Goal: Task Accomplishment & Management: Complete application form

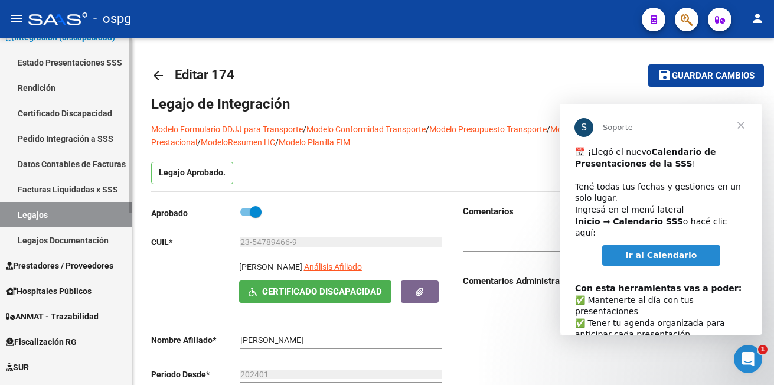
scroll to position [236, 0]
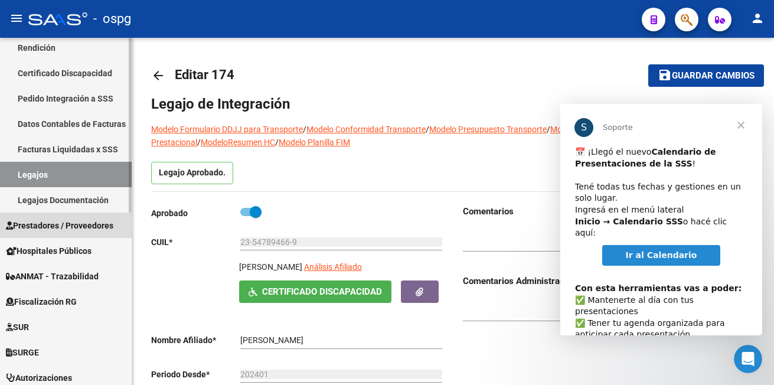
click at [60, 225] on span "Prestadores / Proveedores" at bounding box center [59, 225] width 107 height 13
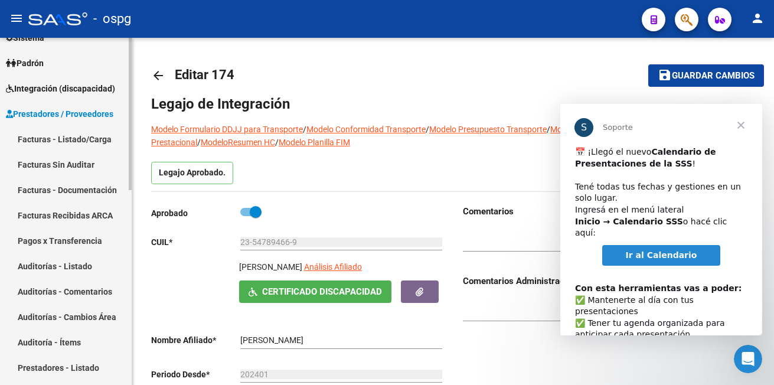
scroll to position [118, 0]
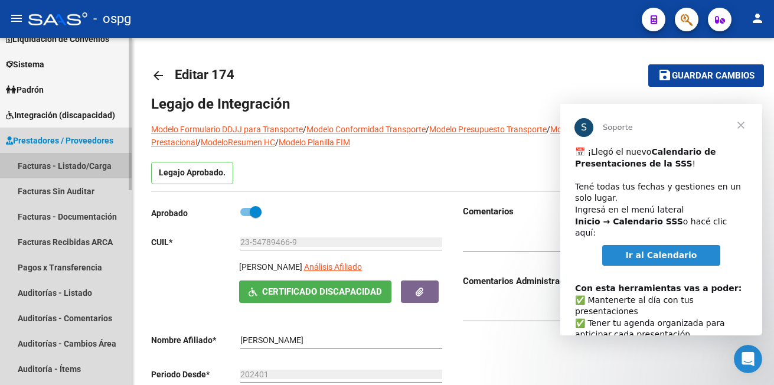
click at [70, 164] on link "Facturas - Listado/Carga" at bounding box center [66, 165] width 132 height 25
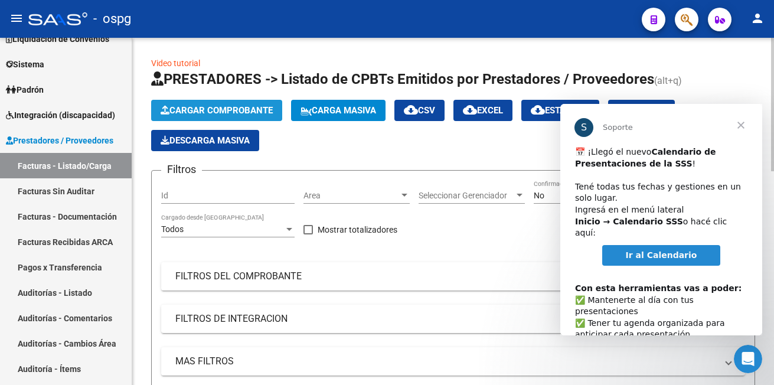
click at [258, 101] on button "Cargar Comprobante" at bounding box center [216, 110] width 131 height 21
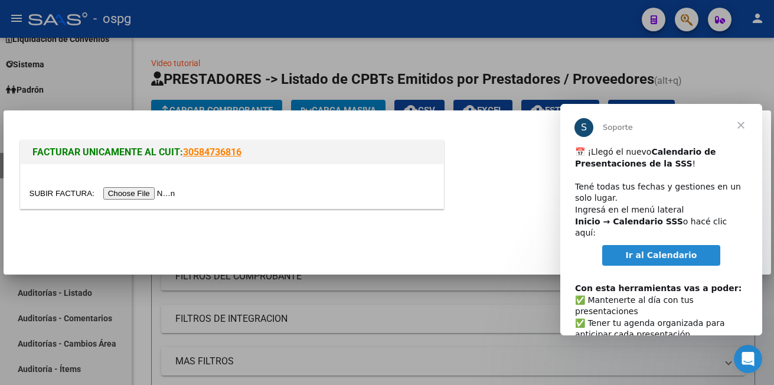
click at [141, 191] on input "file" at bounding box center [104, 193] width 149 height 12
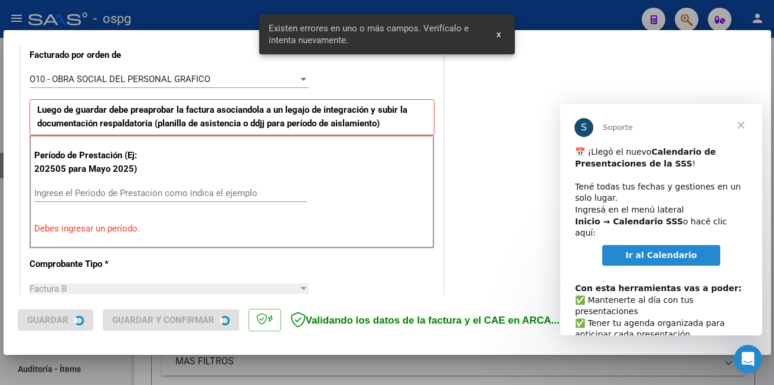
scroll to position [346, 0]
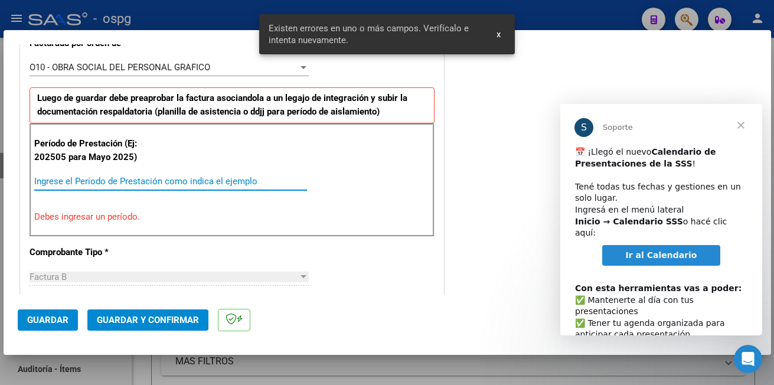
click at [80, 184] on input "Ingrese el Período de Prestación como indica el ejemplo" at bounding box center [170, 181] width 273 height 11
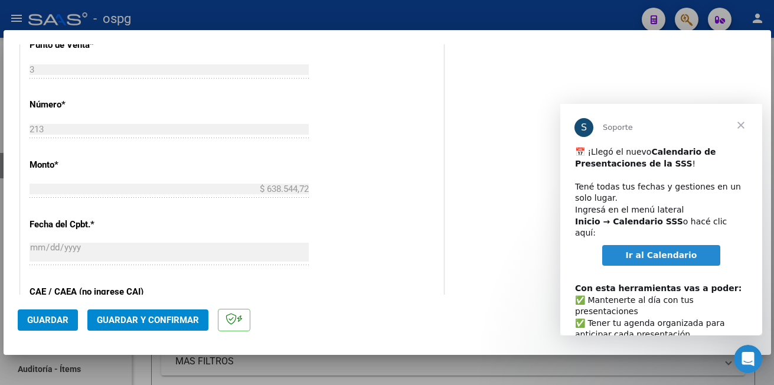
scroll to position [641, 0]
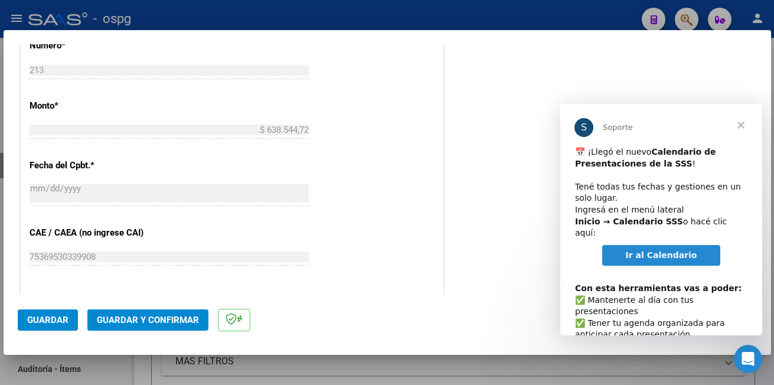
type input "202508"
click at [32, 317] on span "Guardar" at bounding box center [47, 320] width 41 height 11
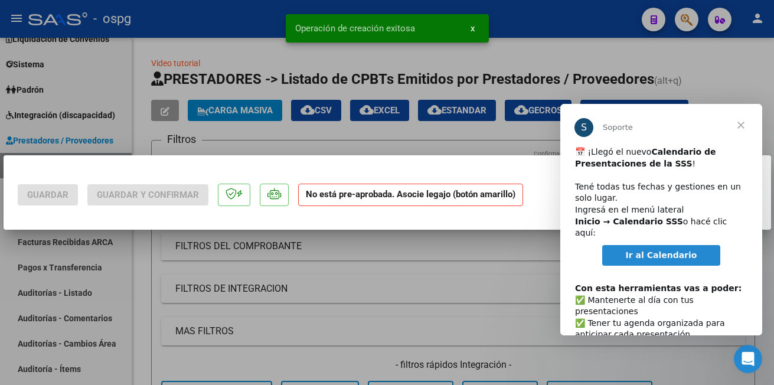
scroll to position [0, 0]
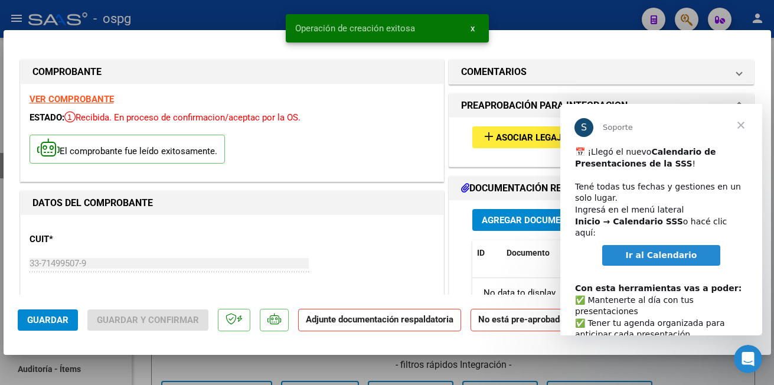
click at [146, 13] on div at bounding box center [387, 192] width 774 height 385
type input "$ 0,00"
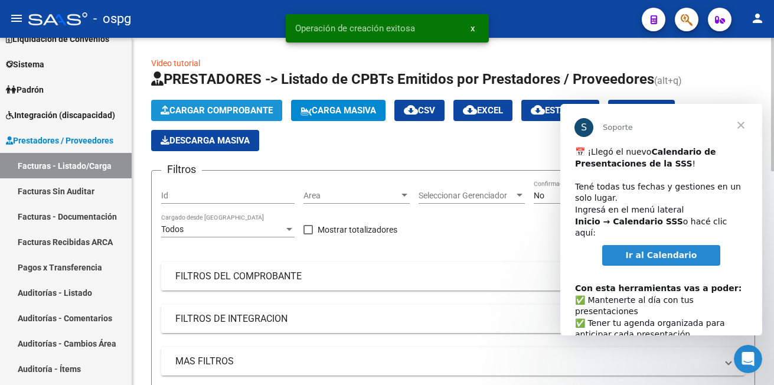
click at [181, 107] on span "Cargar Comprobante" at bounding box center [217, 110] width 112 height 11
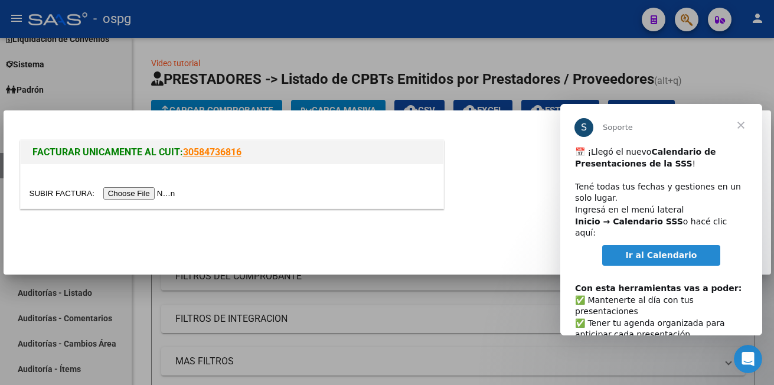
click at [145, 192] on input "file" at bounding box center [104, 193] width 149 height 12
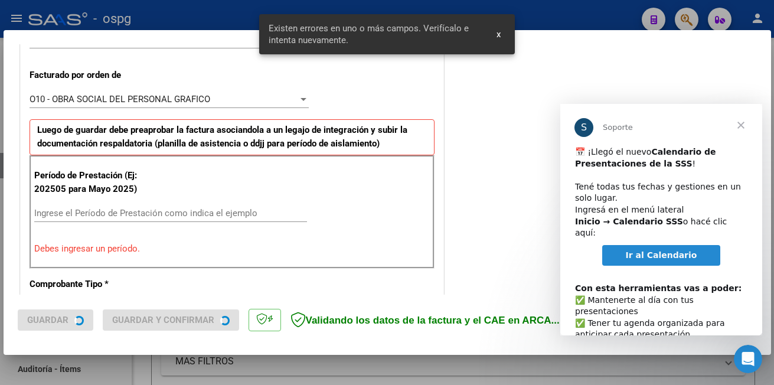
scroll to position [346, 0]
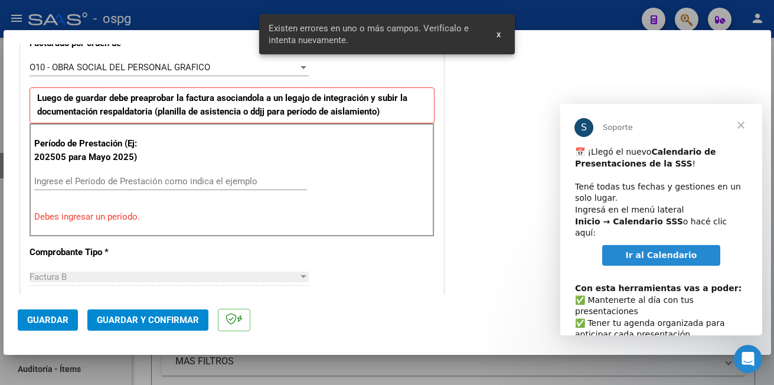
click at [107, 181] on input "Ingrese el Período de Prestación como indica el ejemplo" at bounding box center [170, 181] width 273 height 11
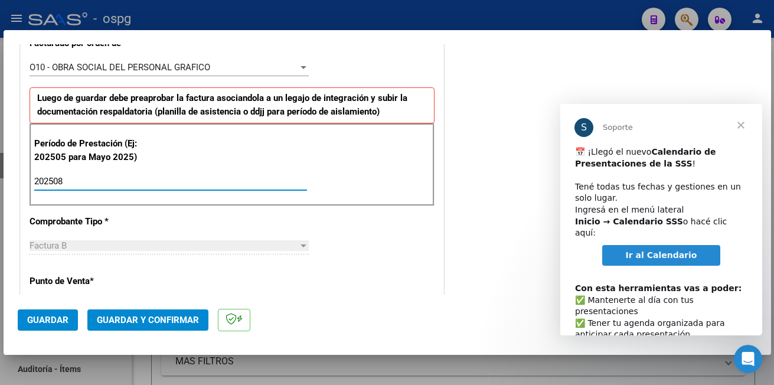
type input "202508"
click at [51, 315] on span "Guardar" at bounding box center [47, 320] width 41 height 11
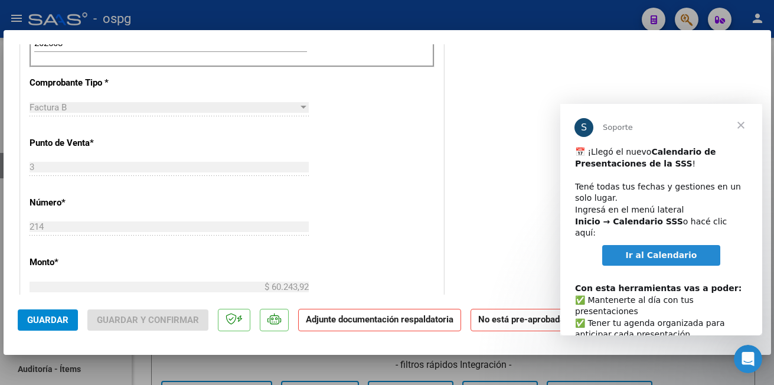
scroll to position [472, 0]
click at [32, 319] on span "Guardar" at bounding box center [47, 320] width 41 height 11
click at [40, 311] on button "Guardar" at bounding box center [48, 319] width 60 height 21
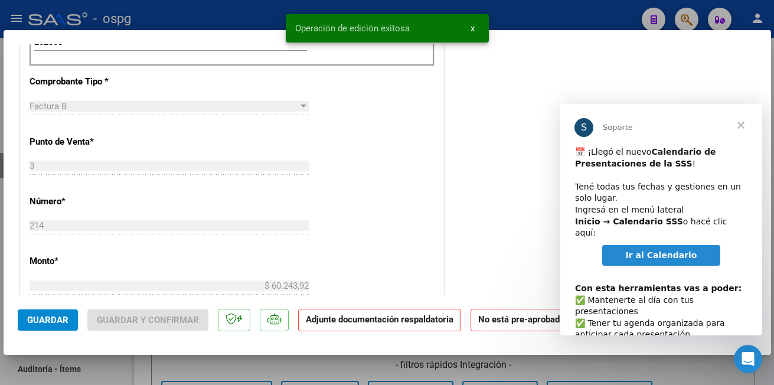
click at [167, 17] on div at bounding box center [387, 192] width 774 height 385
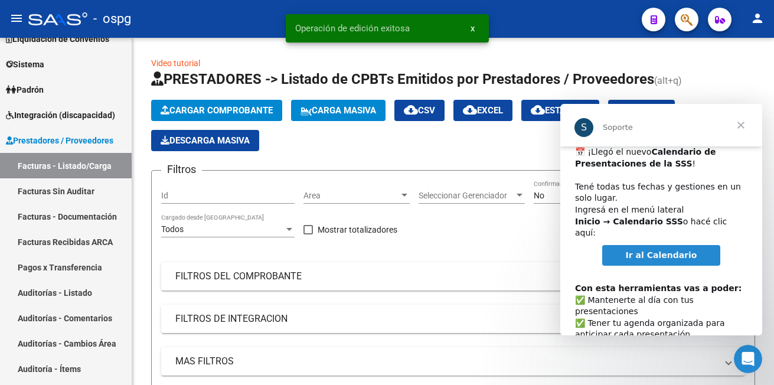
scroll to position [61, 0]
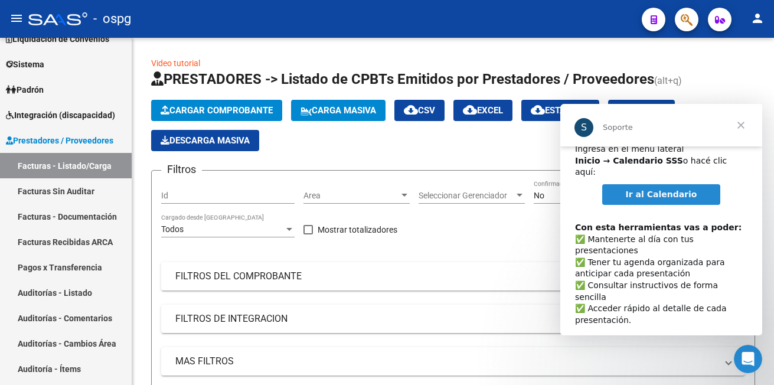
click at [644, 190] on span "Ir al Calendario" at bounding box center [661, 194] width 71 height 9
